Goal: Register for event/course

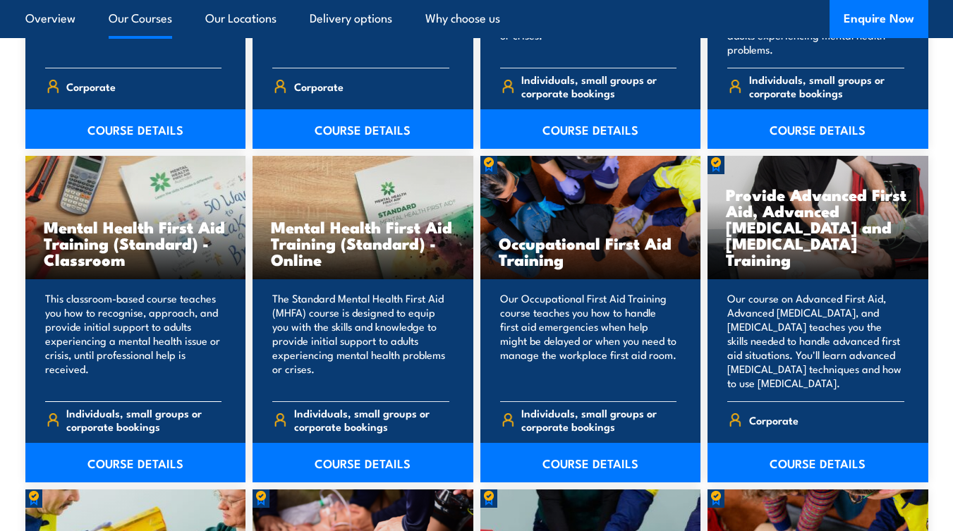
scroll to position [1329, 0]
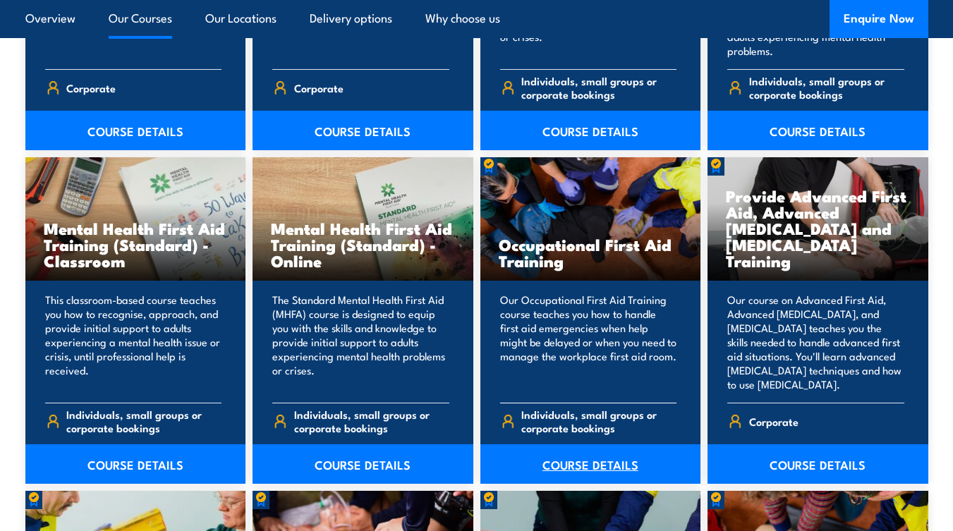
click at [566, 463] on link "COURSE DETAILS" at bounding box center [590, 463] width 221 height 39
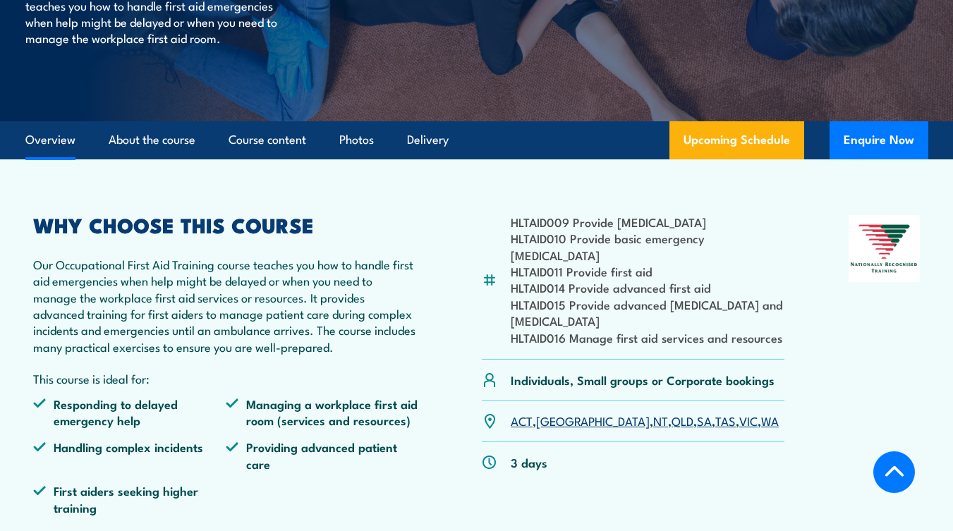
scroll to position [242, 0]
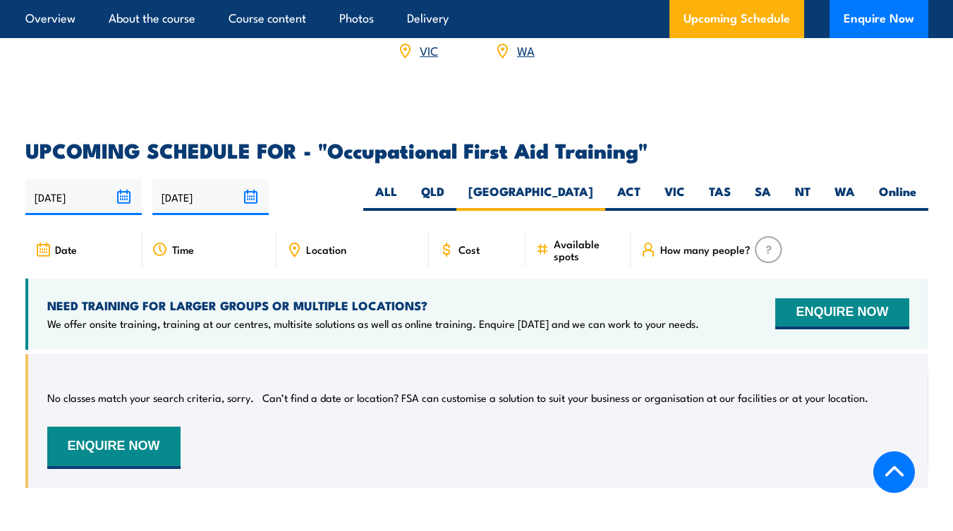
scroll to position [2367, 0]
click at [124, 179] on input "[DATE]" at bounding box center [83, 197] width 116 height 36
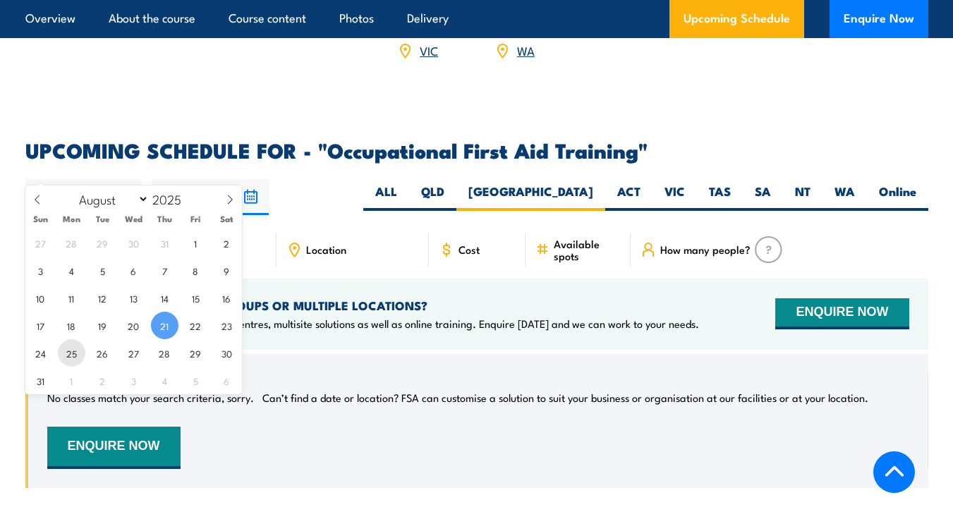
click at [71, 354] on span "25" at bounding box center [72, 353] width 28 height 28
type input "[DATE]"
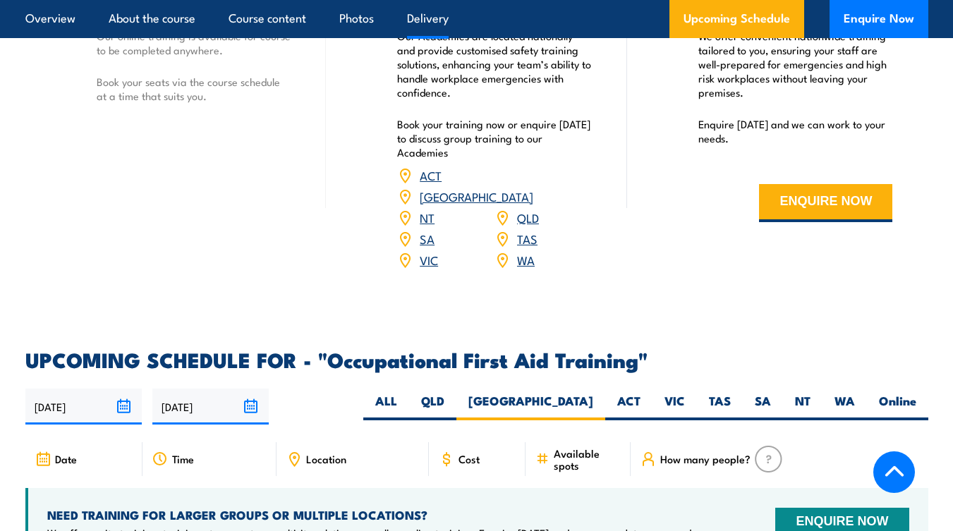
scroll to position [2142, 0]
